Goal: Information Seeking & Learning: Learn about a topic

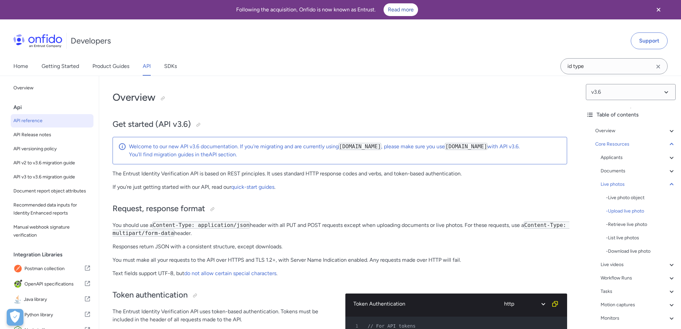
select select "http"
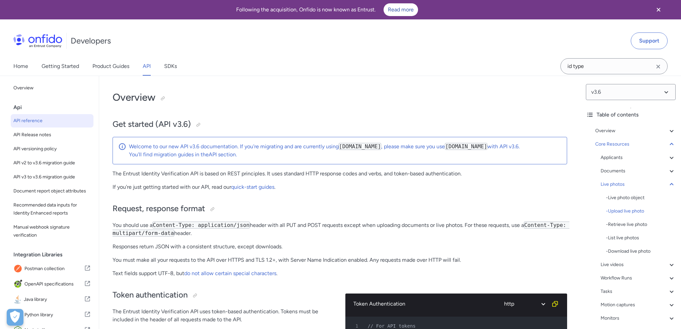
select select "http"
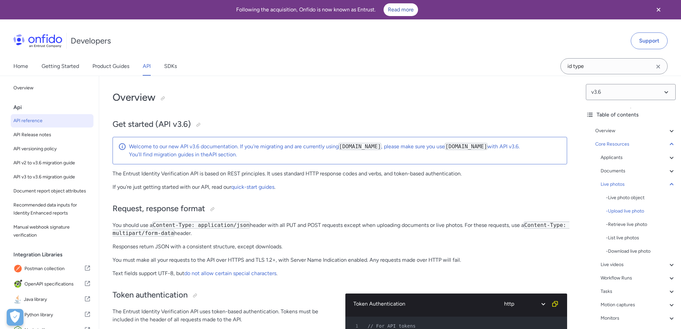
select select "http"
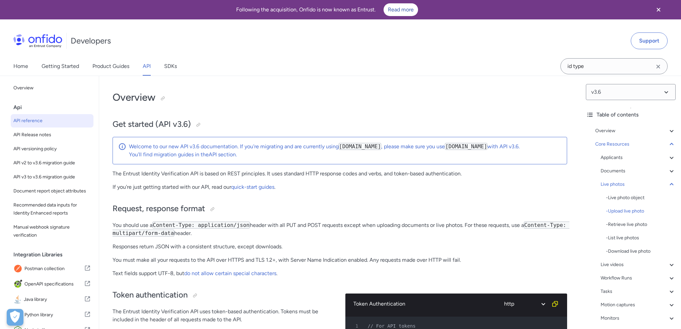
select select "http"
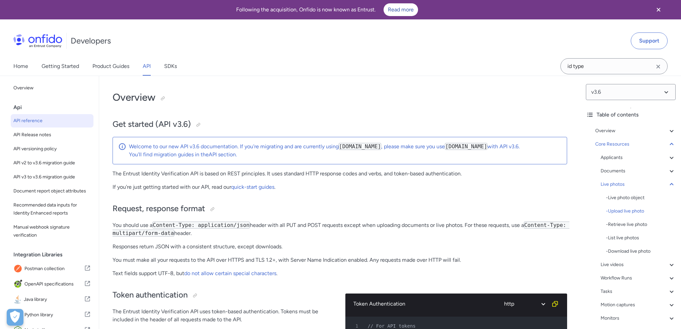
select select "http"
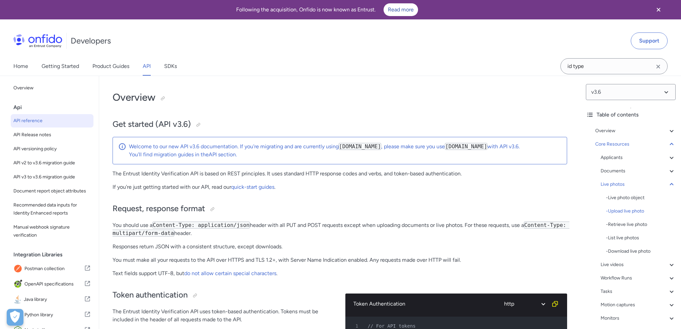
select select "http"
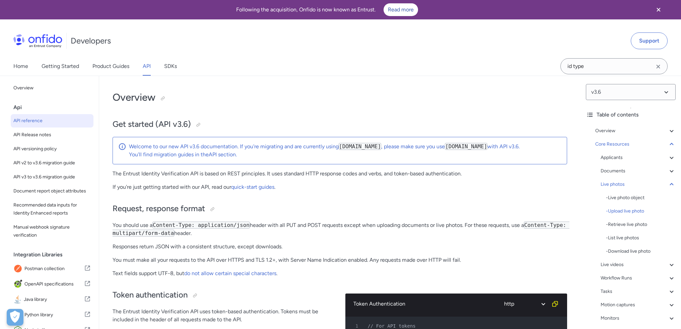
select select "http"
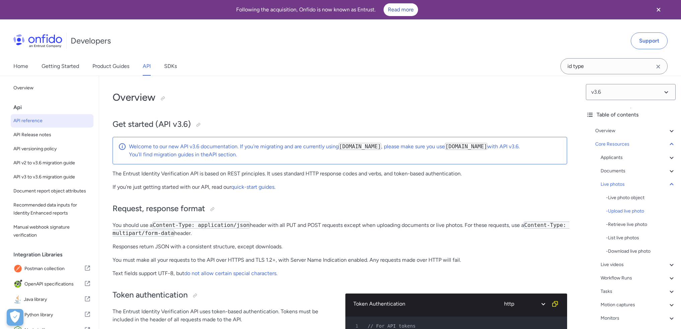
select select "http"
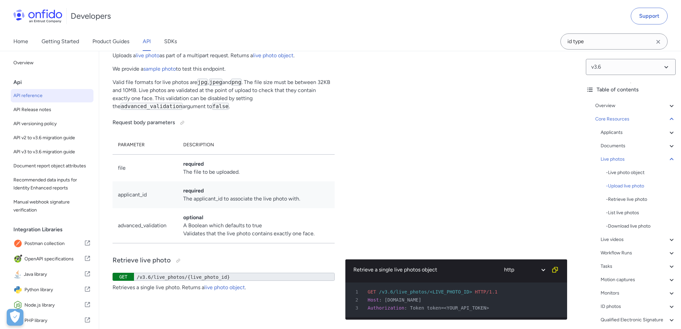
scroll to position [1, 0]
